Goal: Task Accomplishment & Management: Complete application form

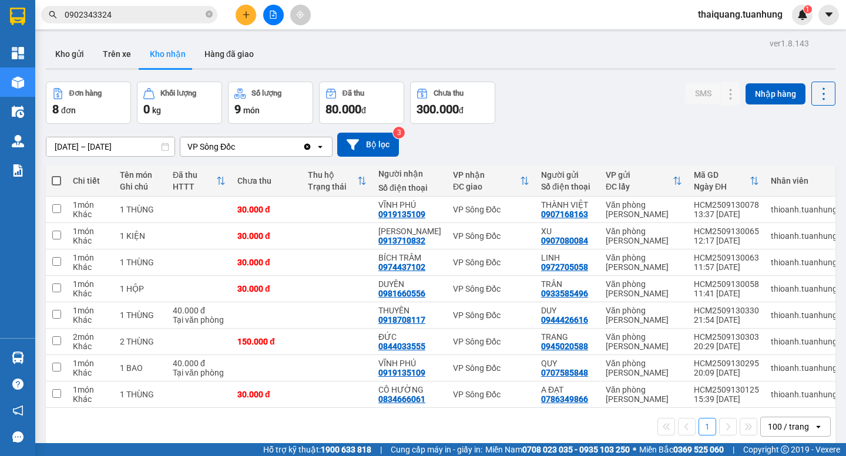
click at [140, 40] on button "Kho nhận" at bounding box center [167, 54] width 55 height 28
click at [261, 10] on div at bounding box center [273, 15] width 88 height 21
click at [243, 21] on button at bounding box center [246, 15] width 21 height 21
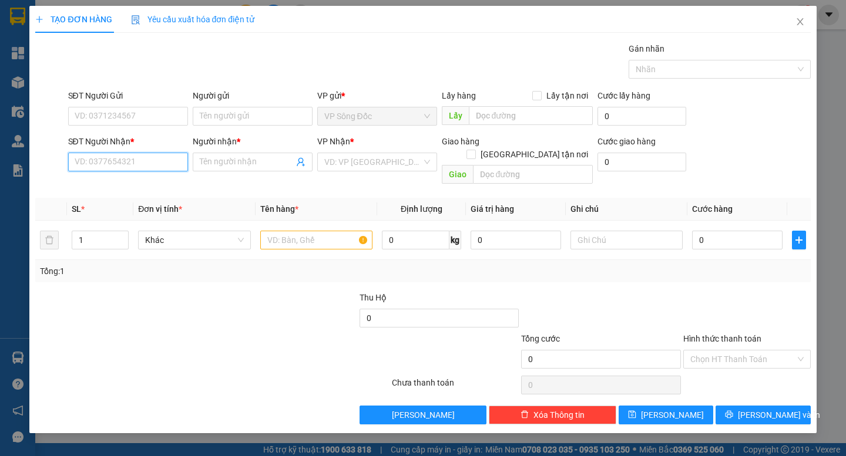
click at [117, 157] on input "SĐT Người Nhận *" at bounding box center [128, 162] width 120 height 19
drag, startPoint x: 128, startPoint y: 166, endPoint x: 11, endPoint y: 181, distance: 118.4
click at [11, 181] on div "TẠO ĐƠN HÀNG Yêu cầu xuất hóa đơn điện tử Transit Pickup Surcharge Ids Transit …" at bounding box center [423, 228] width 846 height 456
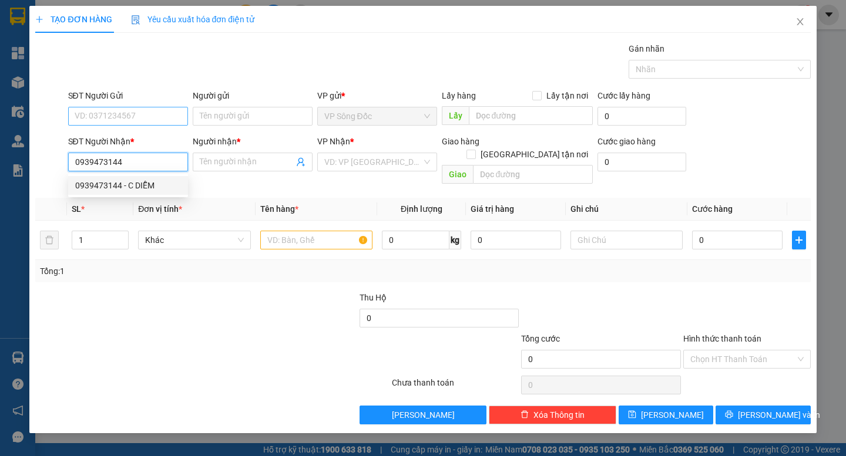
type input "0939473144"
click at [142, 111] on input "SĐT Người Gửi" at bounding box center [128, 116] width 120 height 19
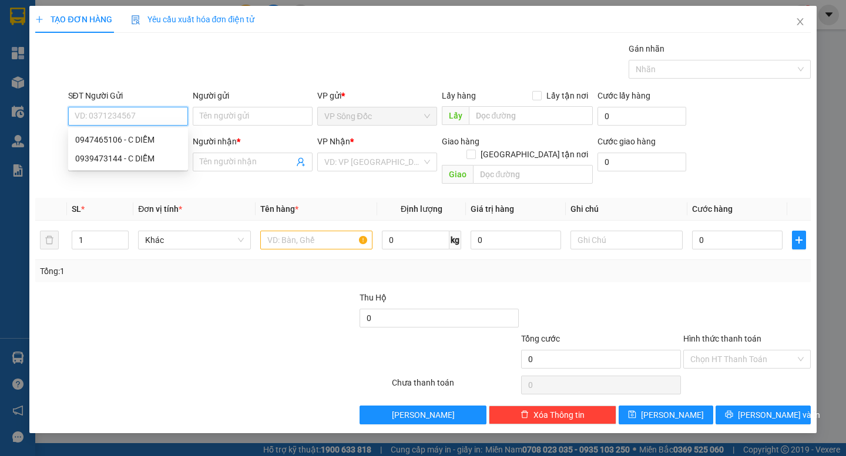
paste input "0939473144"
type input "0939473144"
click at [142, 139] on div "0939473144 - C DIỄM" at bounding box center [128, 139] width 106 height 13
type input "C DIỄM"
type input "0939473144"
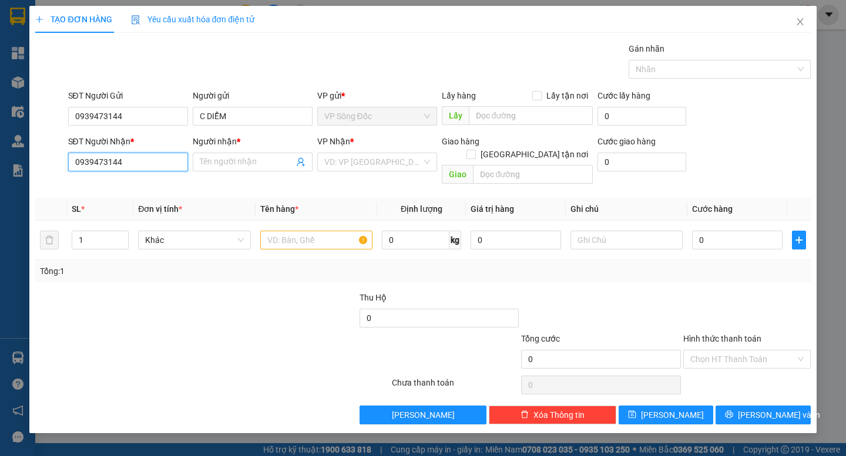
drag, startPoint x: 137, startPoint y: 167, endPoint x: 0, endPoint y: 198, distance: 140.9
click at [0, 198] on div "TẠO ĐƠN HÀNG Yêu cầu xuất hóa đơn điện tử Transit Pickup Surcharge Ids Transit …" at bounding box center [423, 228] width 846 height 456
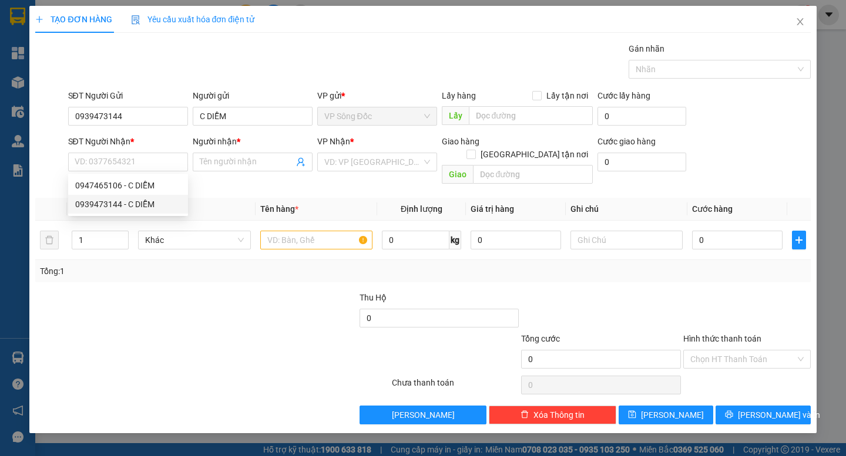
drag, startPoint x: 159, startPoint y: 327, endPoint x: 152, endPoint y: 284, distance: 42.8
click at [159, 333] on div at bounding box center [147, 353] width 227 height 41
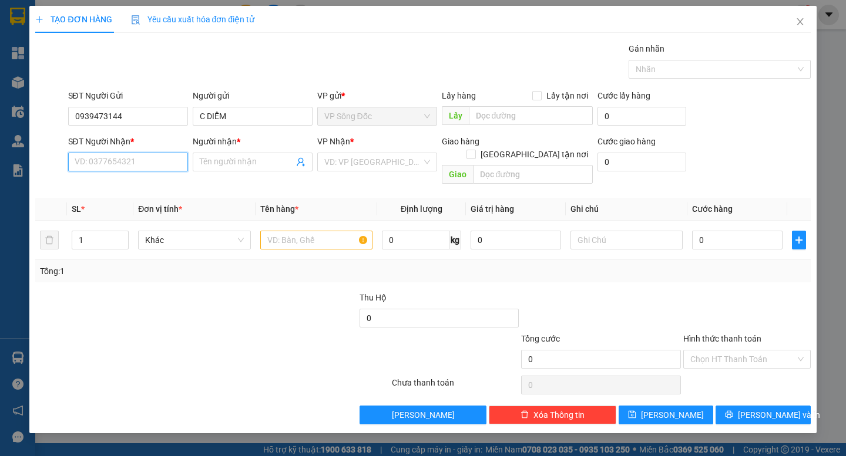
click at [137, 159] on input "SĐT Người Nhận *" at bounding box center [128, 162] width 120 height 19
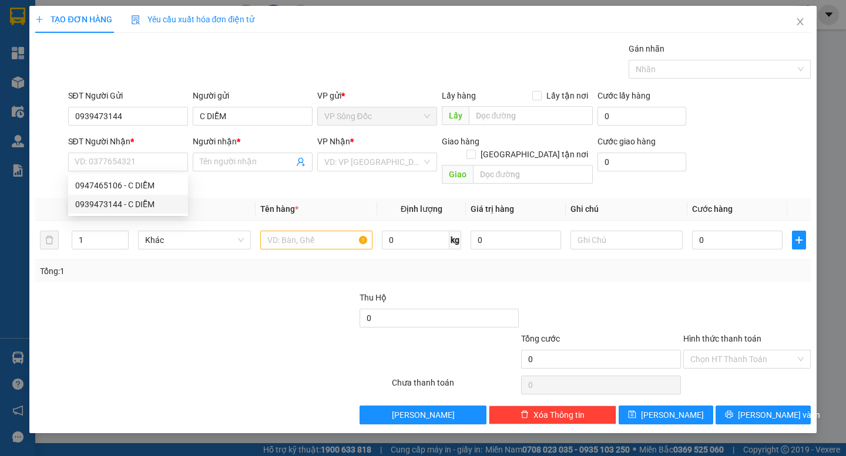
click at [137, 314] on div at bounding box center [115, 311] width 162 height 41
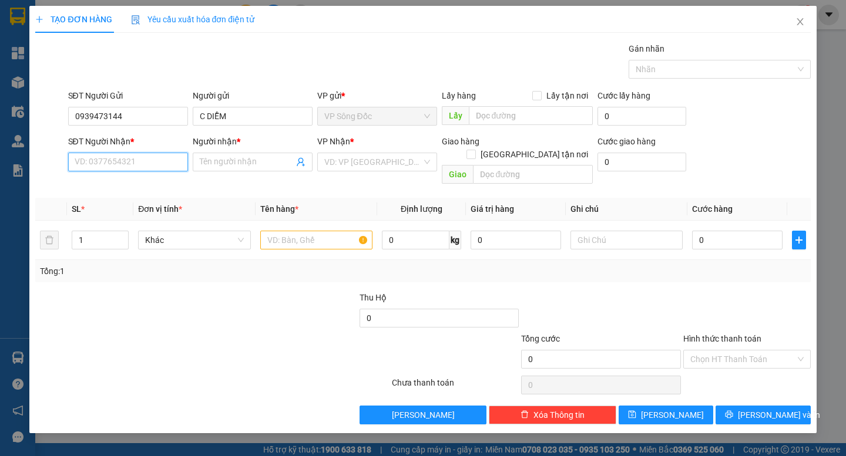
click at [136, 162] on input "SĐT Người Nhận *" at bounding box center [128, 162] width 120 height 19
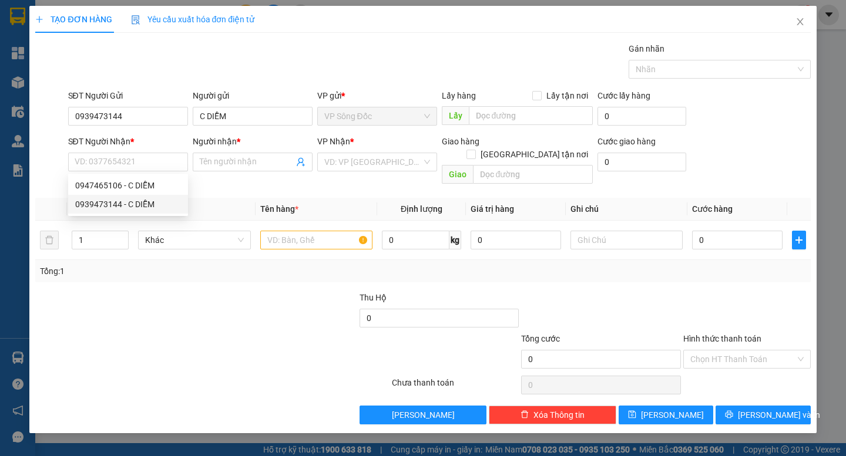
click at [132, 334] on div at bounding box center [147, 353] width 227 height 41
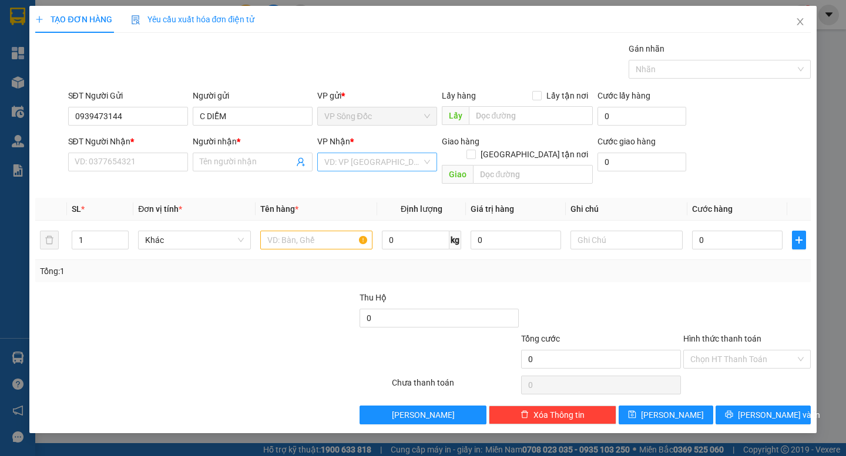
click at [372, 158] on input "search" at bounding box center [373, 162] width 98 height 18
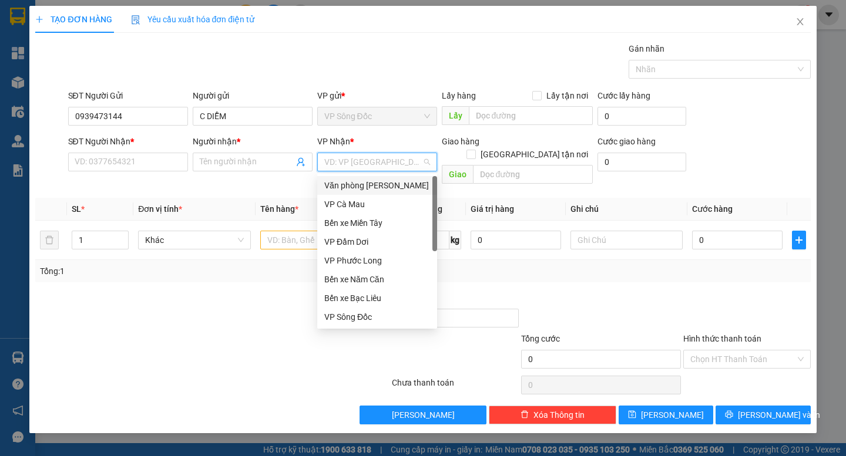
click at [376, 190] on div "Văn phòng [PERSON_NAME]" at bounding box center [377, 185] width 106 height 13
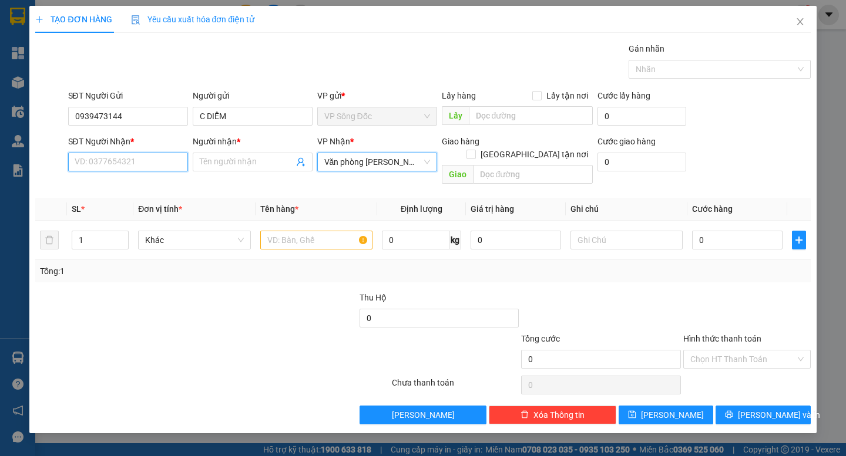
click at [125, 167] on input "SĐT Người Nhận *" at bounding box center [128, 162] width 120 height 19
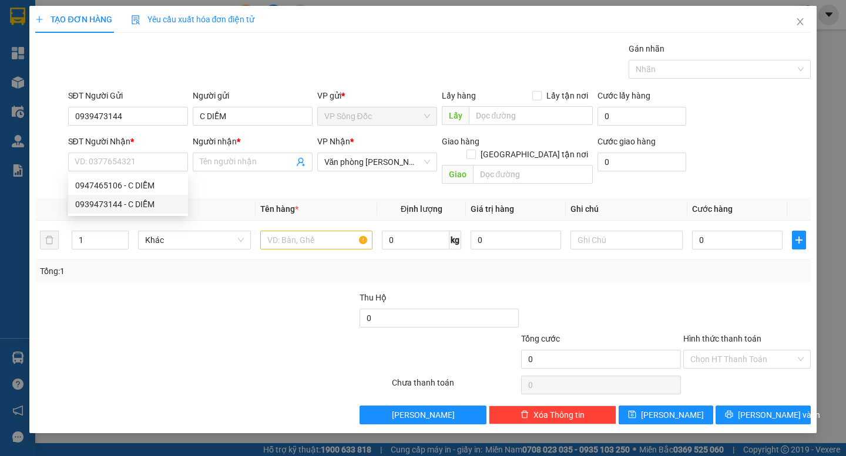
click at [165, 298] on div at bounding box center [115, 311] width 162 height 41
click at [171, 333] on div at bounding box center [147, 353] width 227 height 41
click at [331, 231] on input "text" at bounding box center [316, 240] width 112 height 19
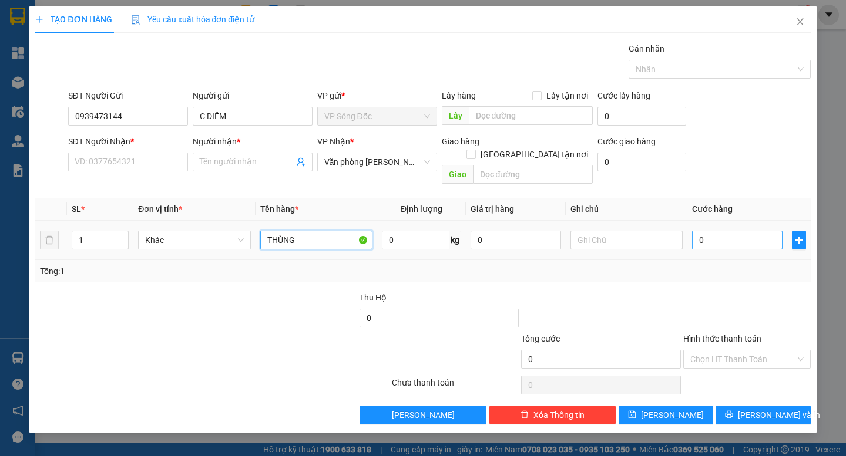
type input "THÙNG"
click at [709, 231] on input "0" at bounding box center [737, 240] width 90 height 19
type input "7"
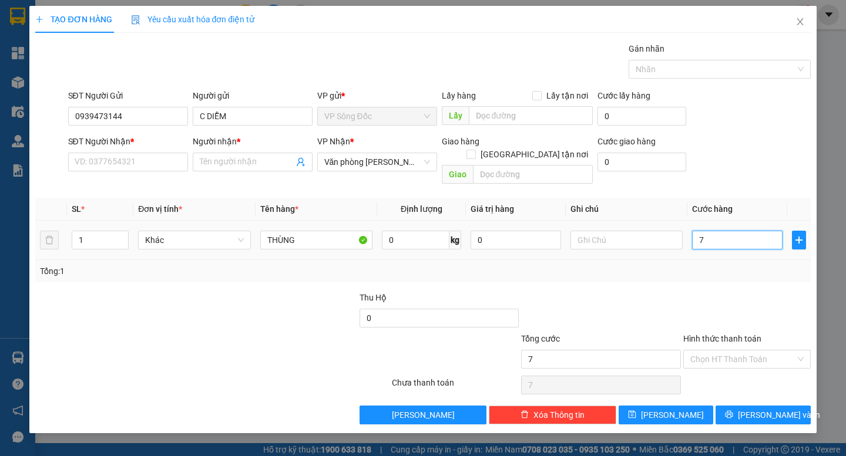
type input "70"
type input "70.000"
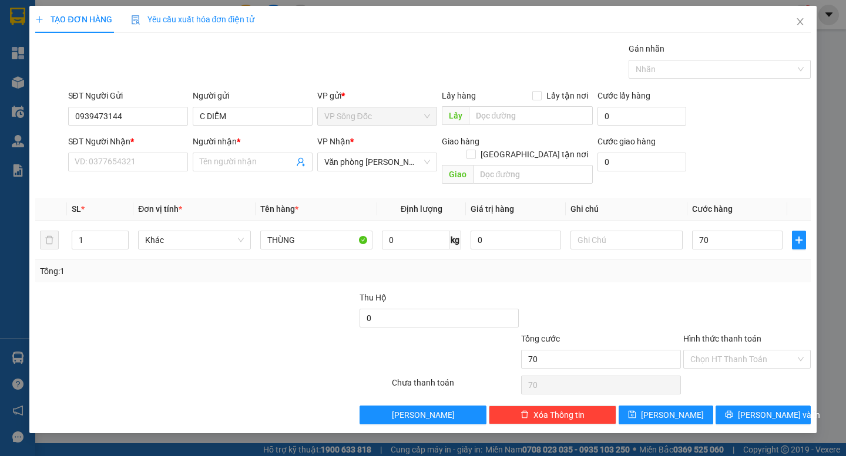
type input "70.000"
click at [721, 267] on div "Tổng: 1" at bounding box center [422, 271] width 775 height 22
click at [177, 291] on div at bounding box center [115, 311] width 162 height 41
click at [146, 160] on input "SĐT Người Nhận *" at bounding box center [128, 162] width 120 height 19
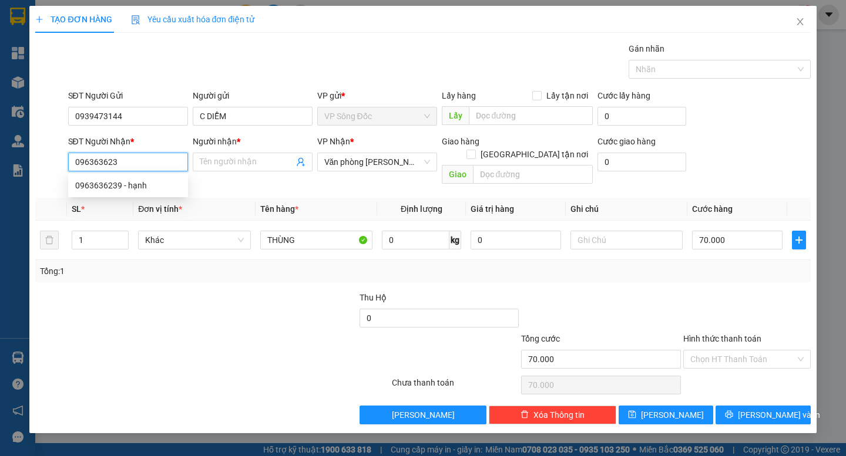
type input "0963636239"
click at [119, 188] on div "0963636239 - hạnh" at bounding box center [128, 185] width 106 height 13
type input "hạnh"
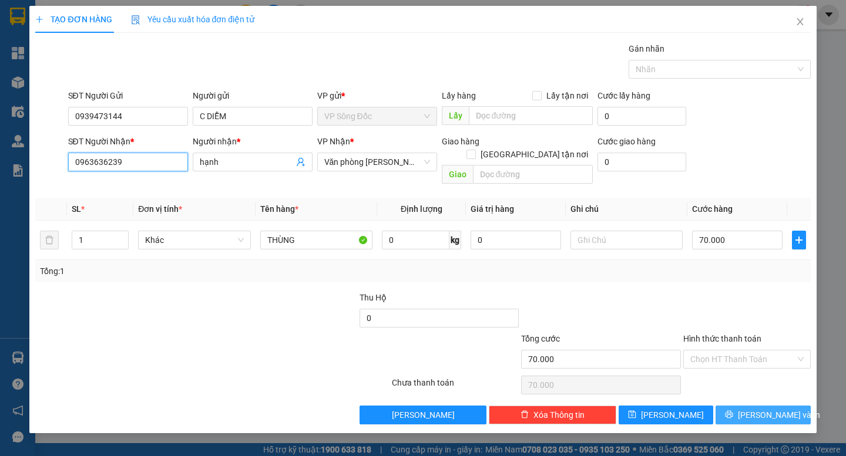
type input "0963636239"
click at [733, 411] on icon "printer" at bounding box center [729, 415] width 8 height 8
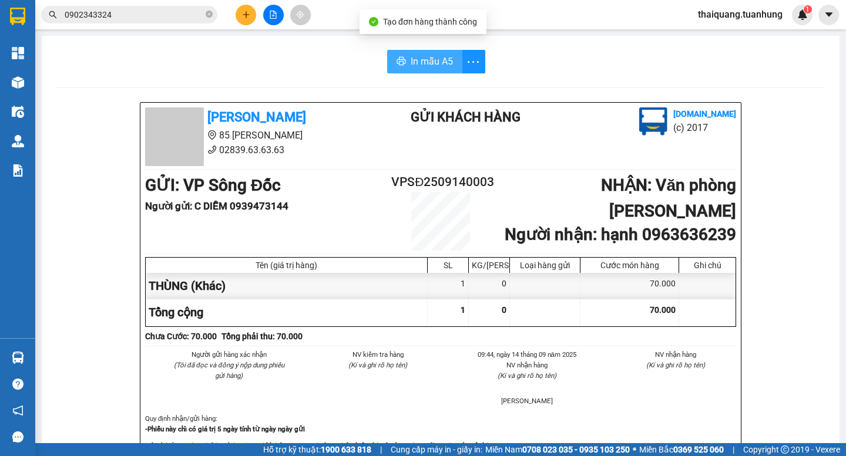
click at [444, 56] on span "In mẫu A5" at bounding box center [432, 61] width 42 height 15
